Goal: Information Seeking & Learning: Understand process/instructions

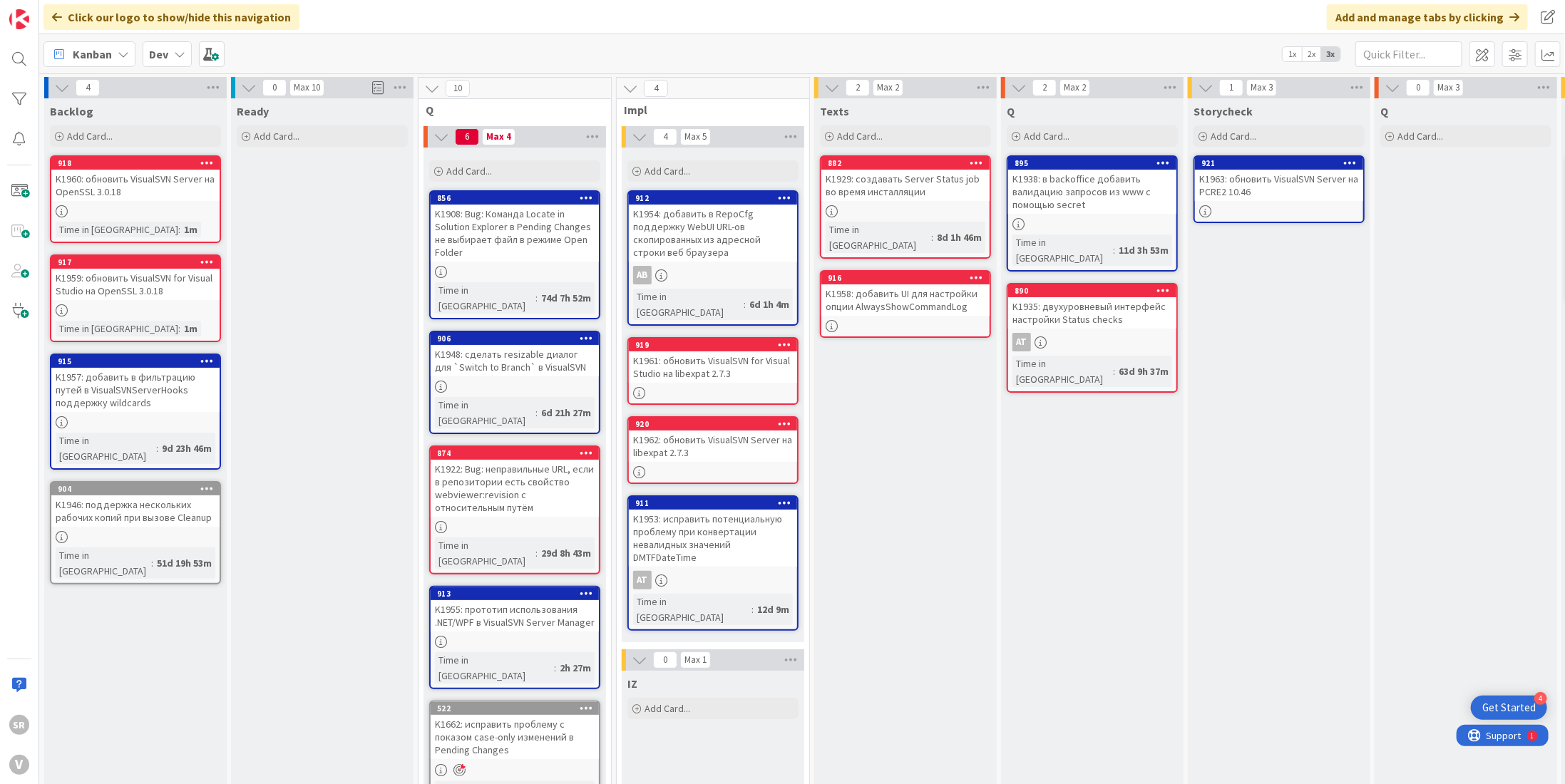
click at [1267, 194] on div "K1963: обновить VisualSVN Server на PCRE2 10.46" at bounding box center [1279, 185] width 169 height 31
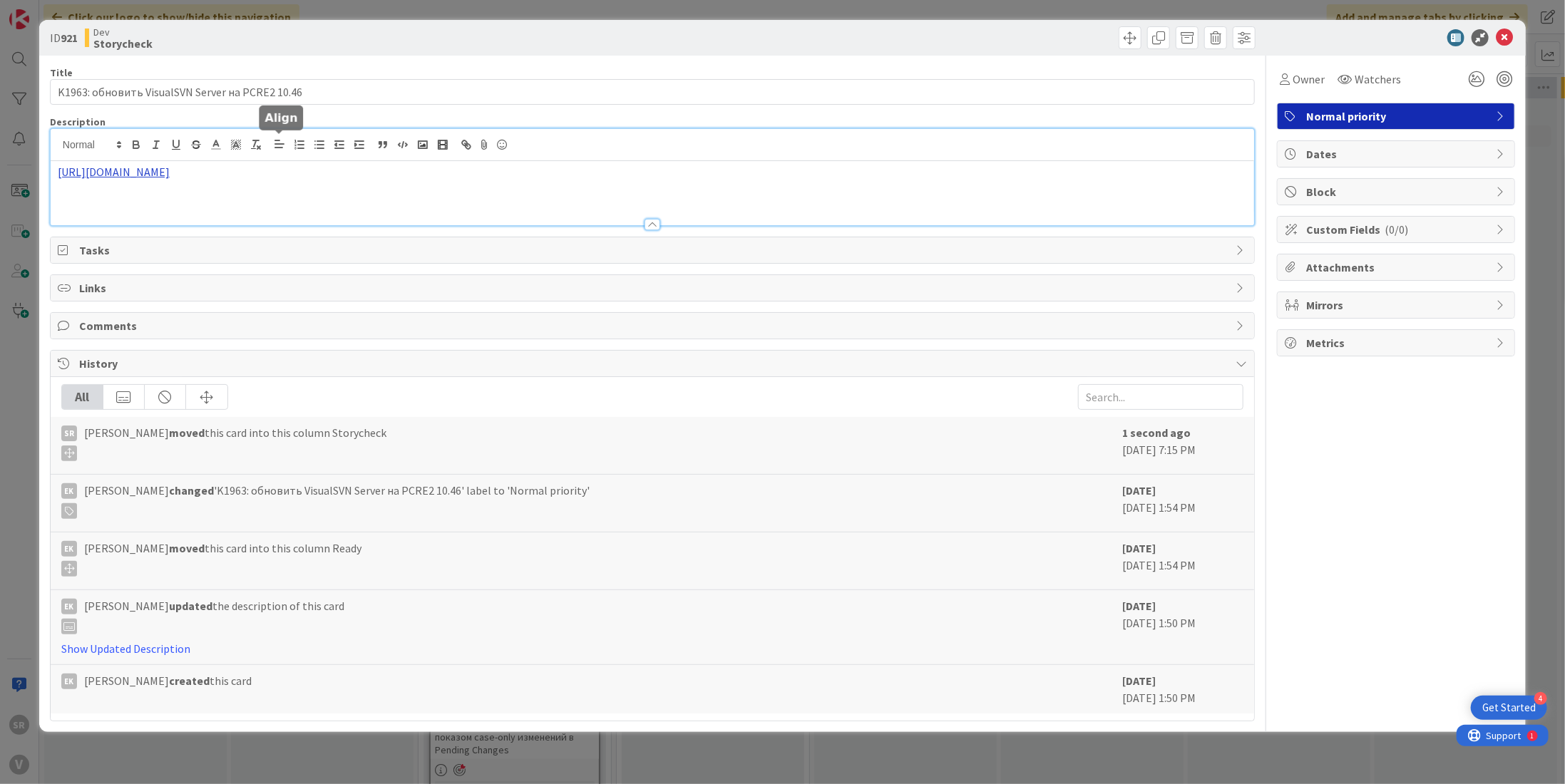
click at [278, 145] on div "[URL][DOMAIN_NAME]" at bounding box center [653, 177] width 1203 height 96
click at [271, 196] on link "[URL][DOMAIN_NAME]" at bounding box center [240, 200] width 98 height 19
click at [1507, 35] on icon at bounding box center [1504, 38] width 17 height 17
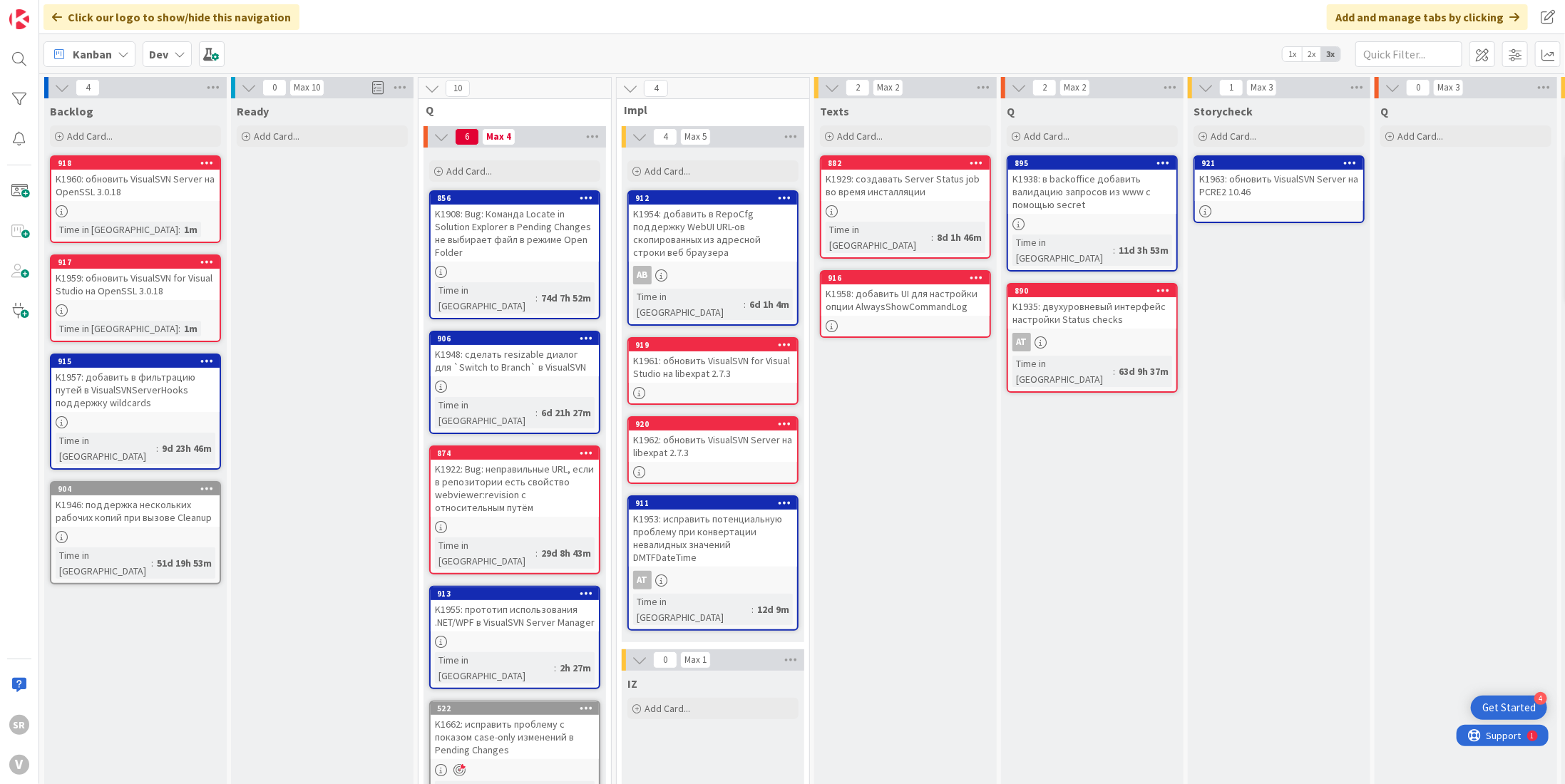
click at [1267, 209] on div at bounding box center [1279, 211] width 169 height 12
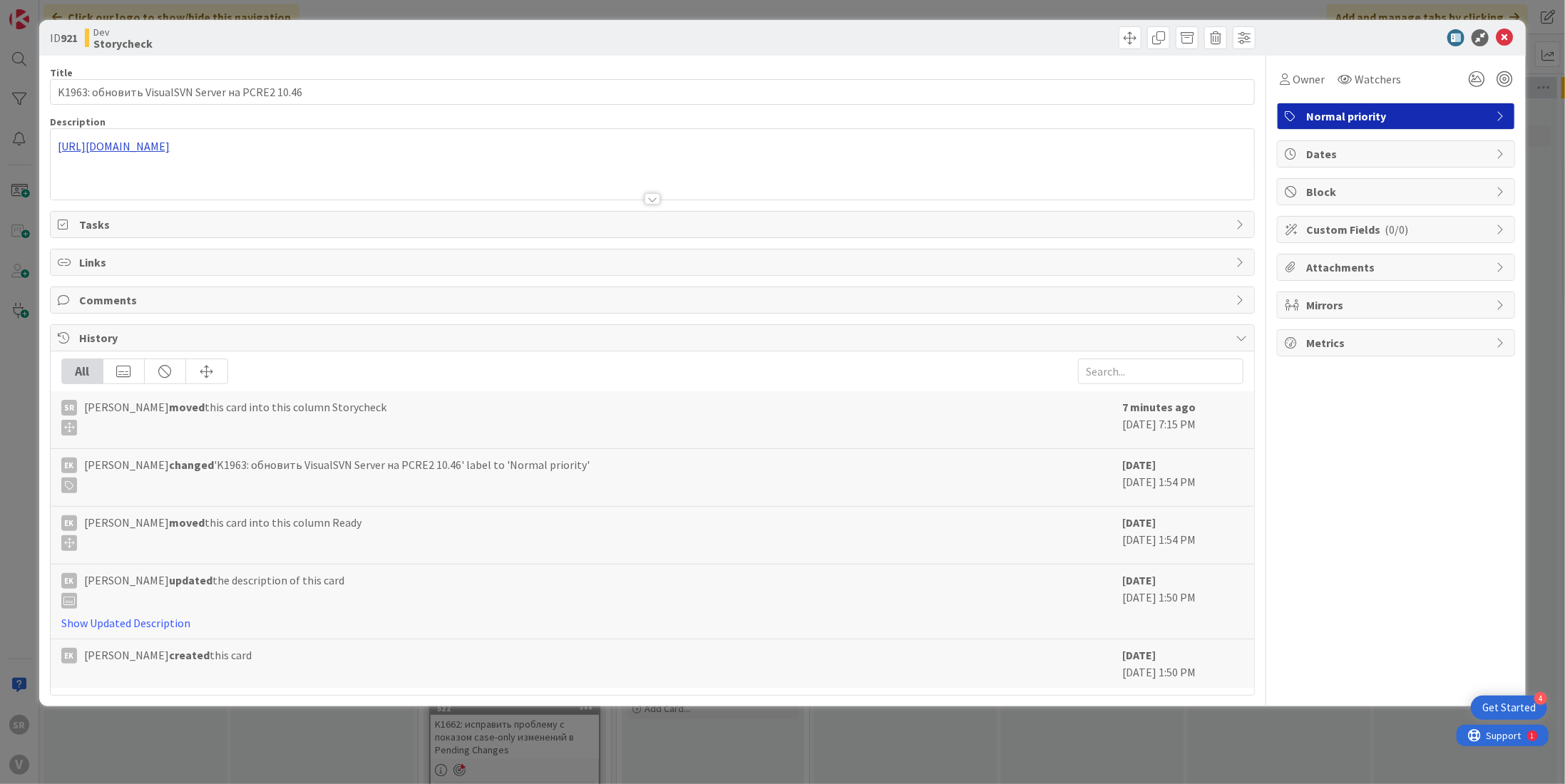
click at [305, 142] on div "[URL][DOMAIN_NAME]" at bounding box center [653, 164] width 1203 height 71
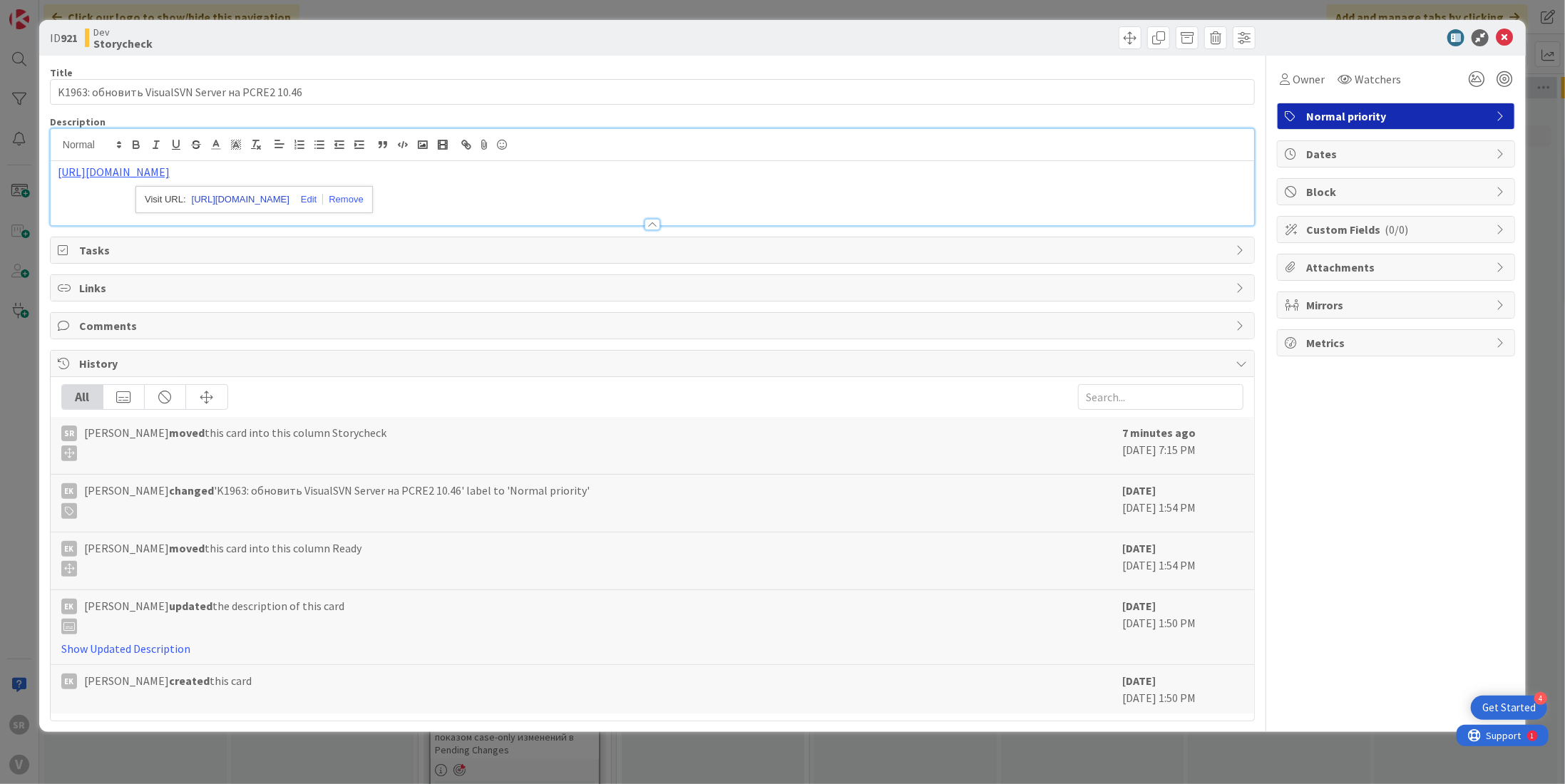
click at [289, 191] on link "[URL][DOMAIN_NAME]" at bounding box center [240, 200] width 98 height 19
